Goal: Task Accomplishment & Management: Manage account settings

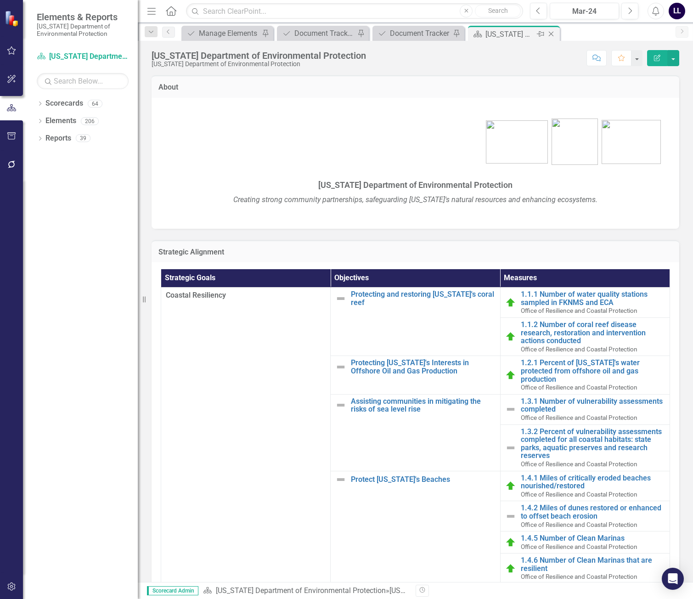
click at [524, 35] on div "[US_STATE] Department of Environmental Protection" at bounding box center [510, 33] width 49 height 11
click at [550, 34] on icon "Close" at bounding box center [551, 33] width 9 height 7
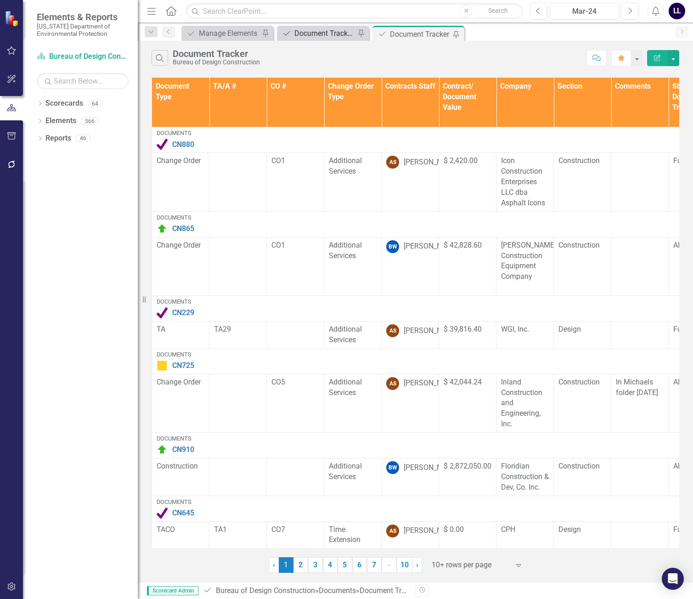
click at [330, 34] on div "Document Tracker - Current User" at bounding box center [325, 33] width 61 height 11
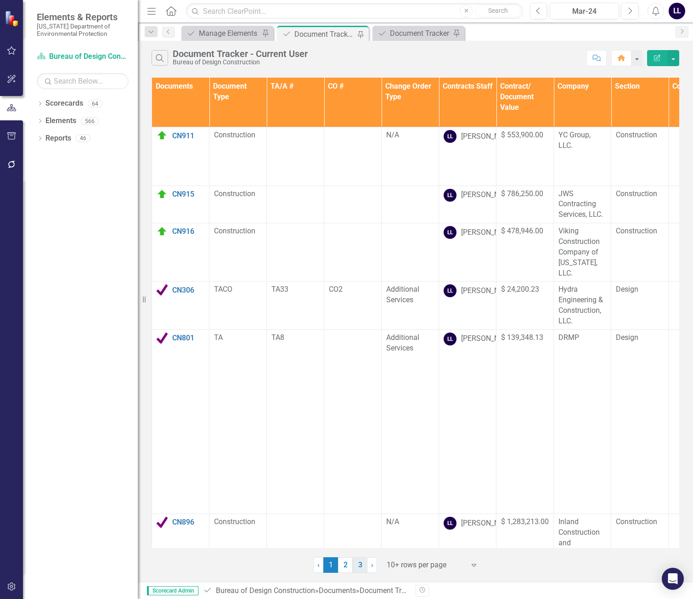
click at [363, 565] on link "3" at bounding box center [360, 565] width 15 height 16
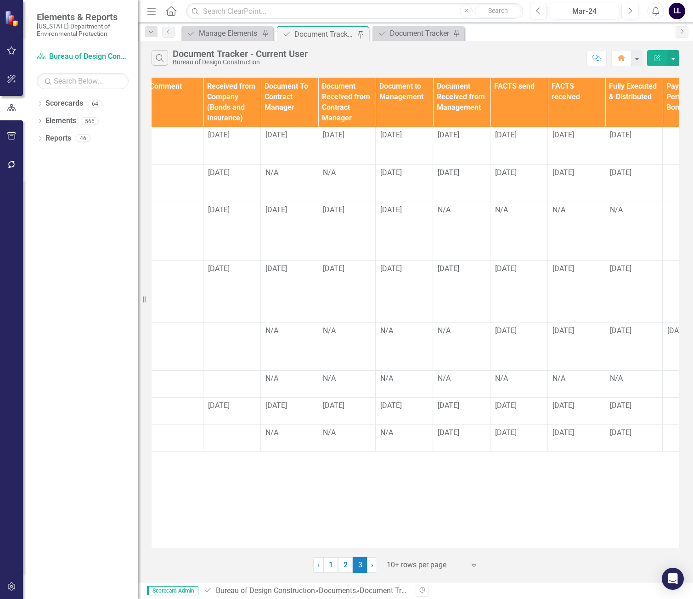
scroll to position [0, 1105]
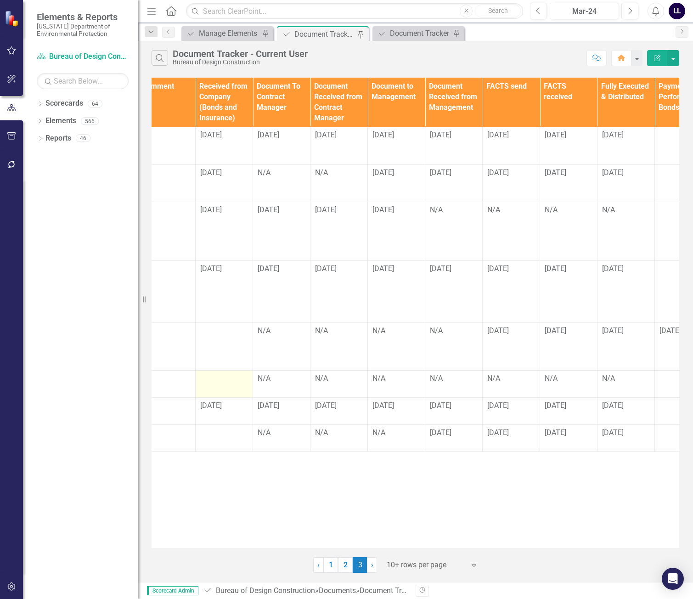
click at [219, 374] on div at bounding box center [224, 379] width 48 height 11
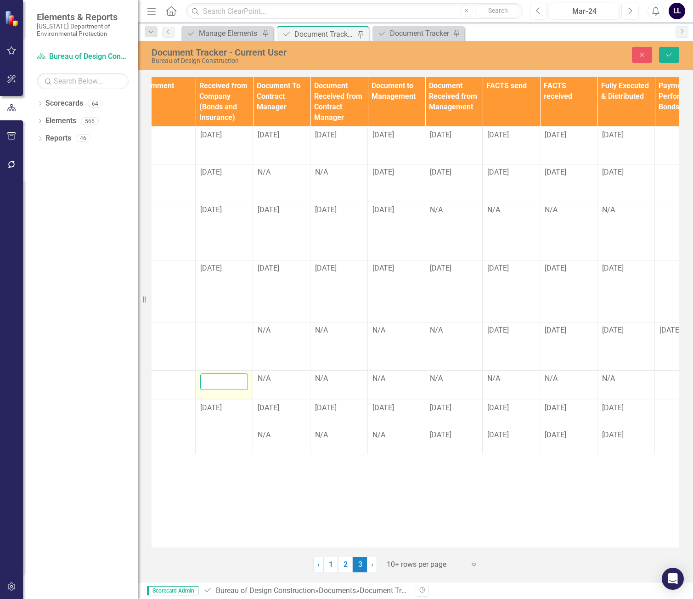
click at [219, 374] on input "text" at bounding box center [224, 382] width 48 height 17
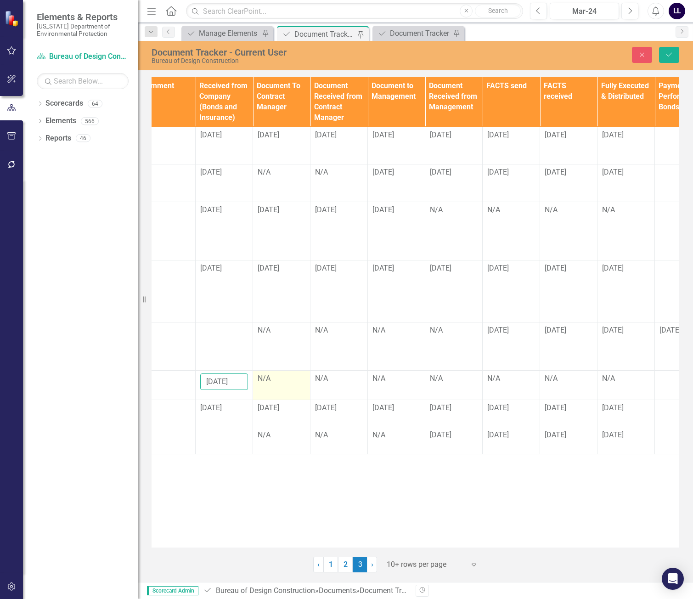
type input "[DATE]"
click at [279, 374] on div "N/A" at bounding box center [282, 379] width 48 height 11
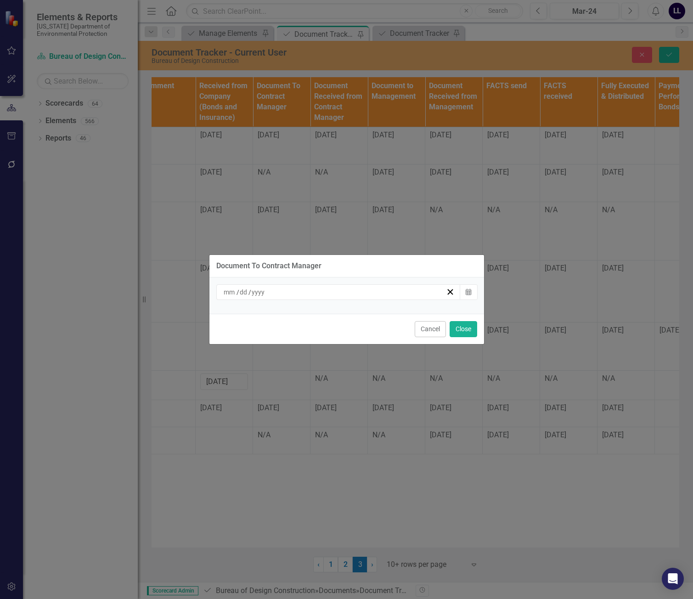
click at [290, 288] on div "/ /" at bounding box center [334, 292] width 224 height 9
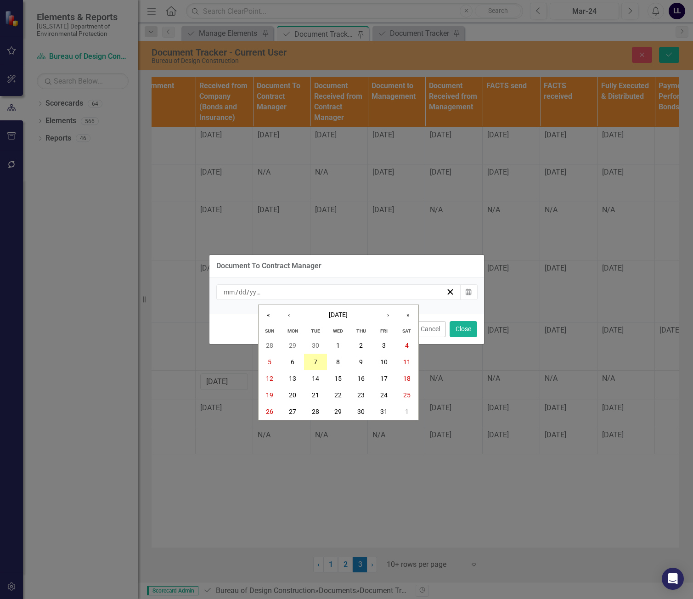
click at [320, 359] on button "7" at bounding box center [315, 362] width 23 height 17
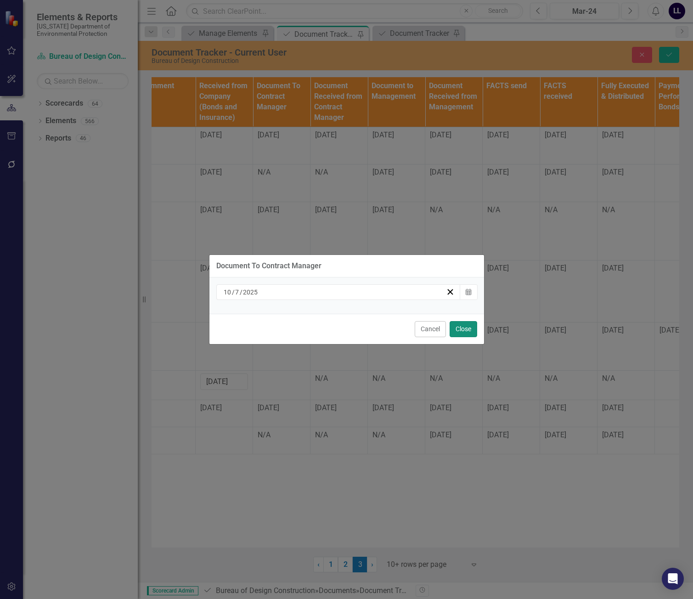
click at [462, 331] on button "Close" at bounding box center [464, 329] width 28 height 16
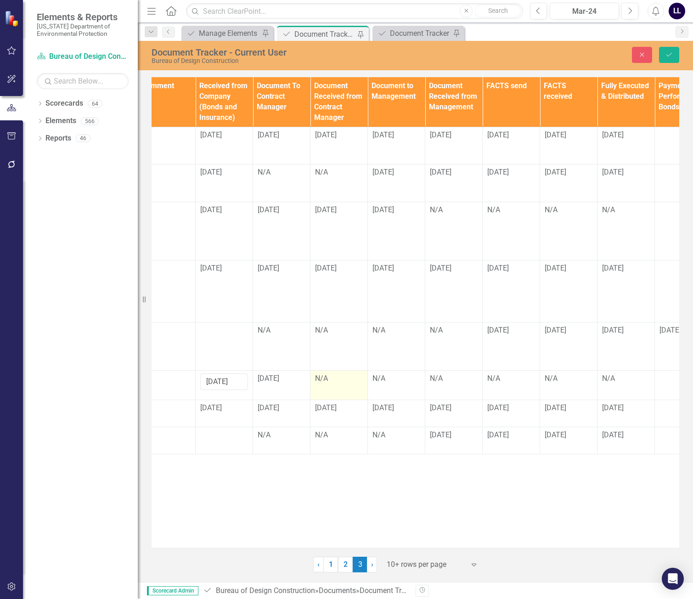
click at [329, 374] on div "N/A" at bounding box center [339, 379] width 48 height 11
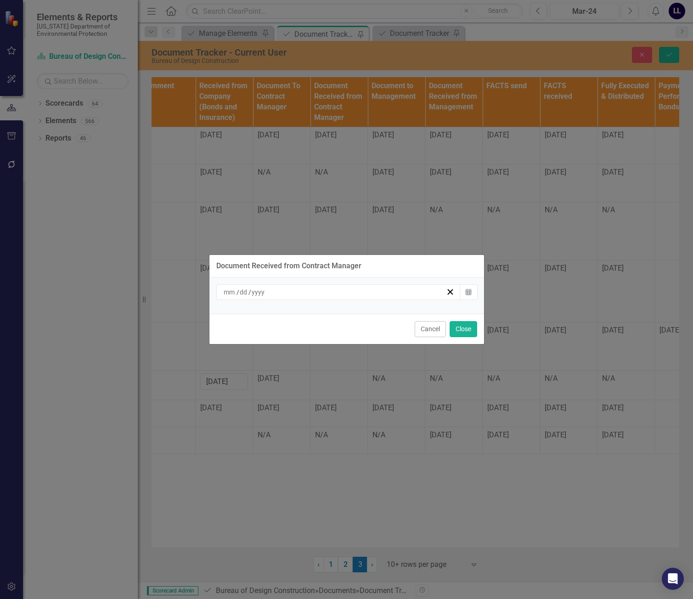
click at [350, 293] on div "/ /" at bounding box center [334, 292] width 224 height 9
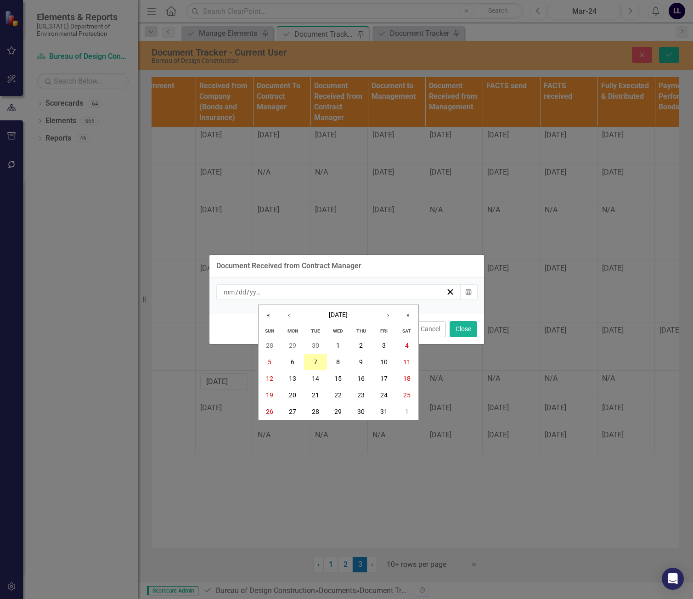
click at [321, 359] on button "7" at bounding box center [315, 362] width 23 height 17
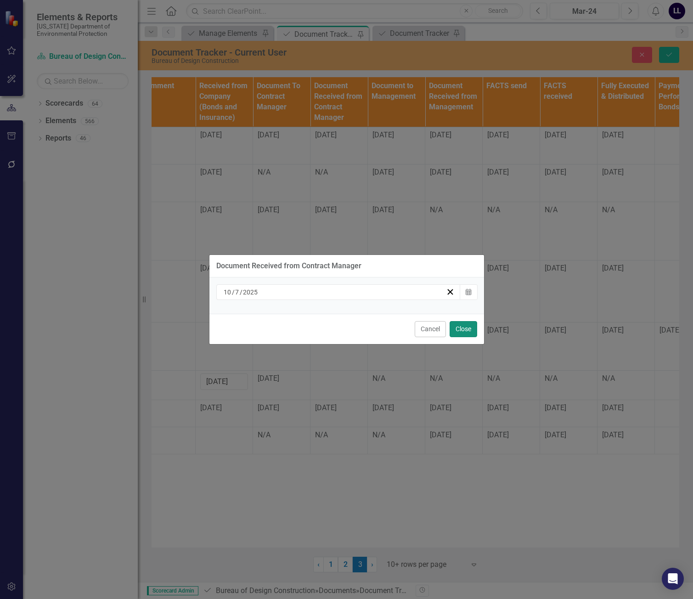
click at [476, 325] on button "Close" at bounding box center [464, 329] width 28 height 16
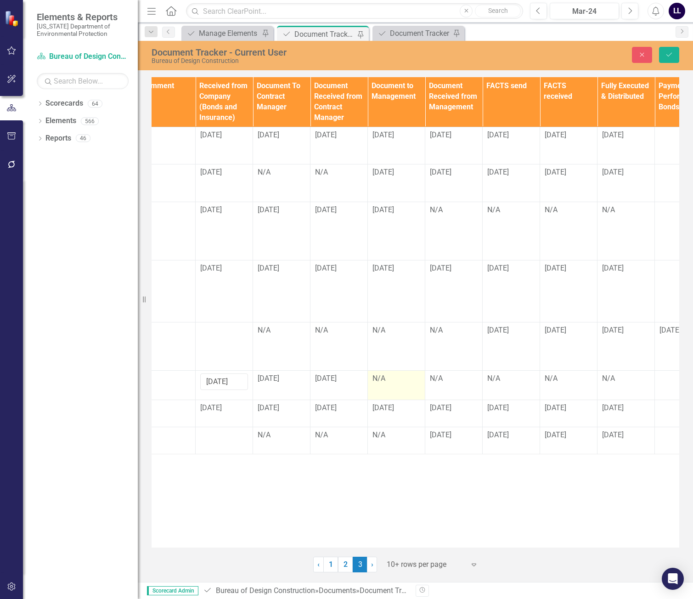
click at [399, 374] on div "N/A" at bounding box center [397, 379] width 48 height 11
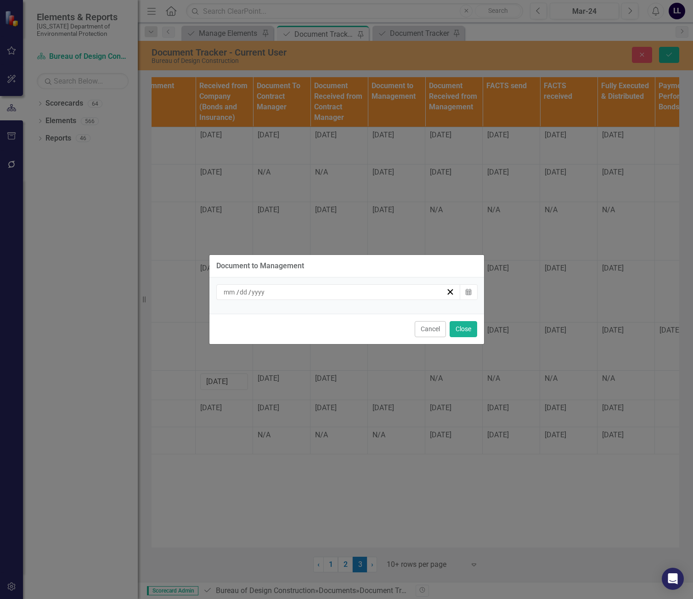
click at [360, 288] on div "/ /" at bounding box center [334, 292] width 224 height 9
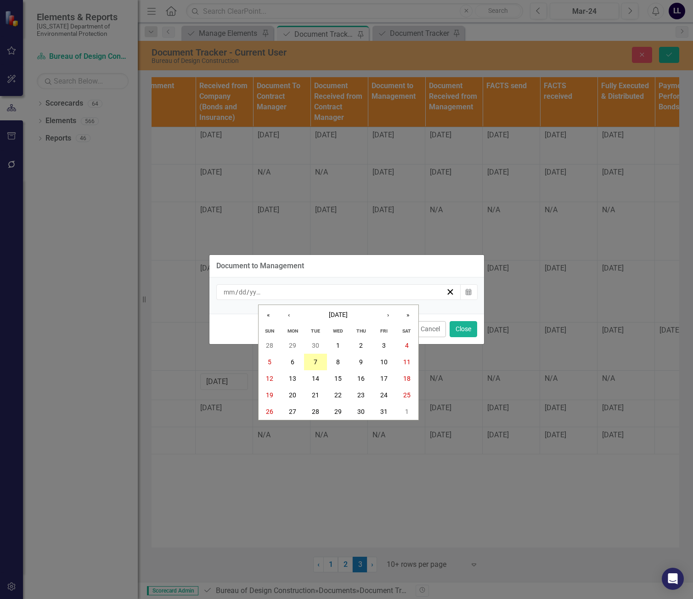
click at [321, 358] on button "7" at bounding box center [315, 362] width 23 height 17
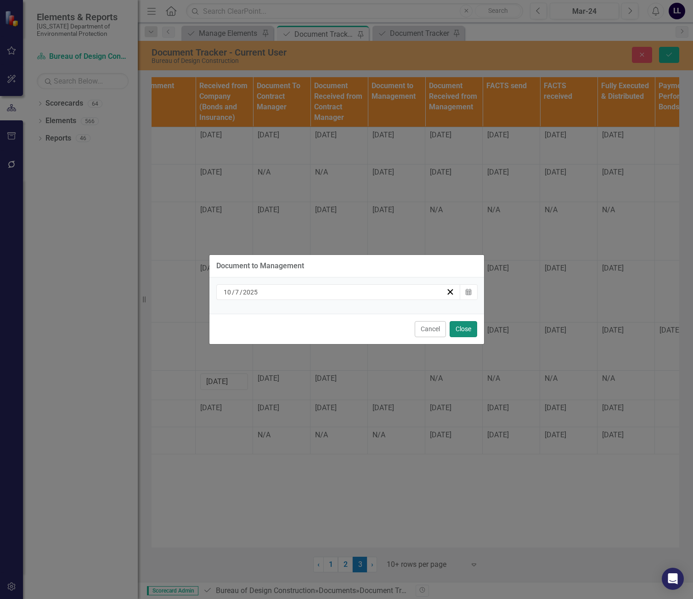
click at [465, 326] on button "Close" at bounding box center [464, 329] width 28 height 16
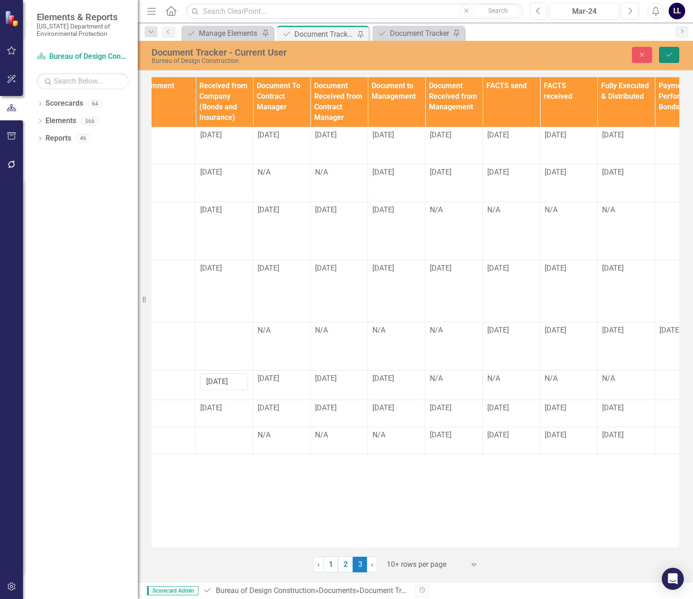
click at [671, 57] on icon "Save" at bounding box center [669, 54] width 8 height 6
